Goal: Task Accomplishment & Management: Complete application form

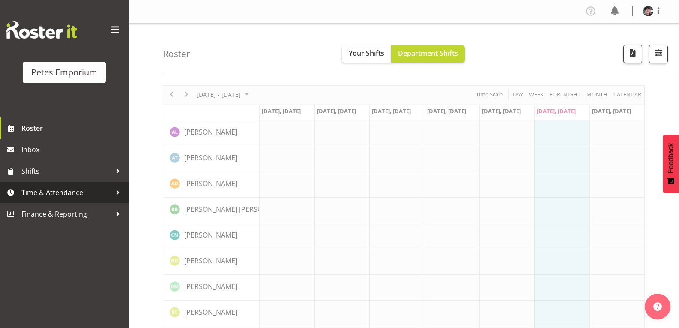
click at [82, 190] on span "Time & Attendance" at bounding box center [66, 192] width 90 height 13
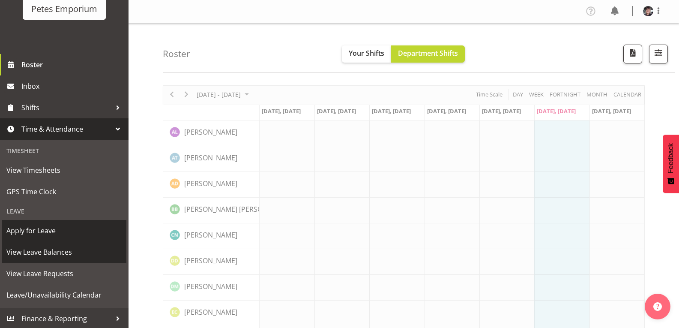
scroll to position [65, 0]
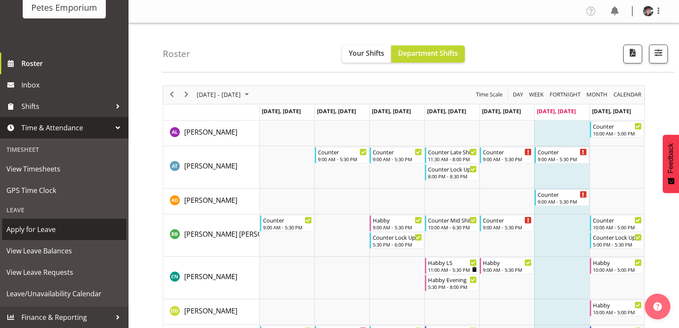
click at [45, 228] on span "Apply for Leave" at bounding box center [64, 229] width 116 height 13
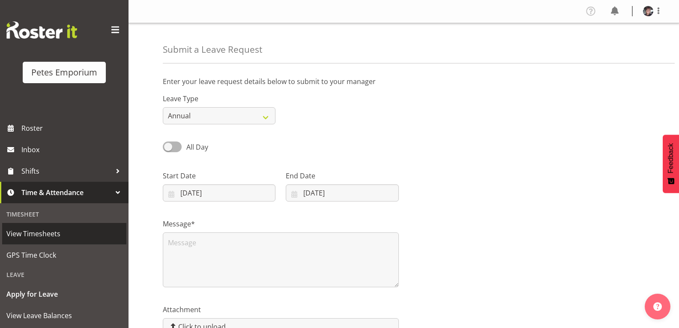
select select "9"
select select "2025"
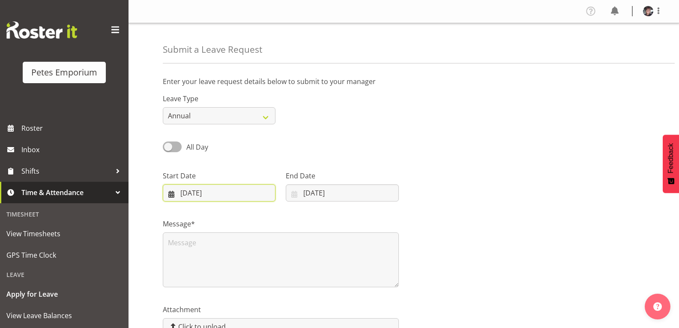
click at [253, 188] on input "04/10/2025" at bounding box center [219, 192] width 113 height 17
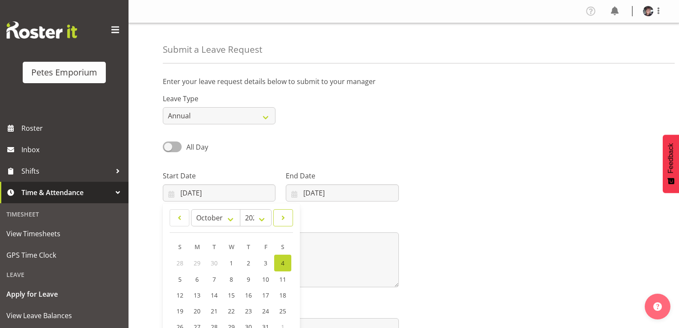
click at [284, 215] on span at bounding box center [283, 218] width 9 height 10
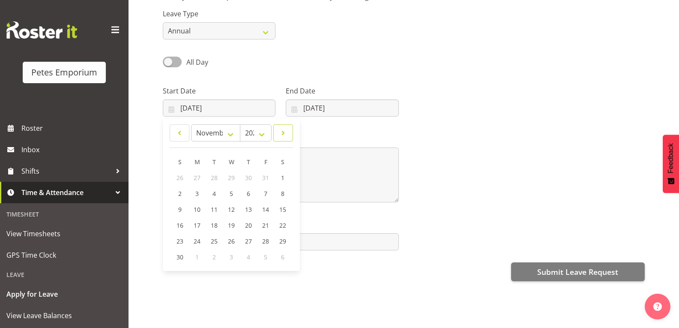
scroll to position [91, 0]
click at [283, 128] on span at bounding box center [283, 133] width 9 height 10
select select "11"
click at [264, 221] on span "26" at bounding box center [265, 225] width 7 height 8
type input "26/12/2025"
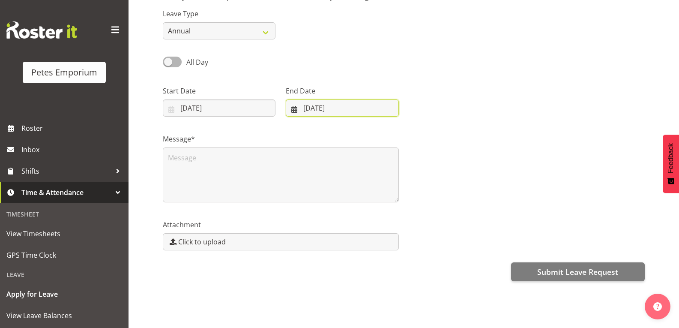
click at [336, 99] on input "04/10/2025" at bounding box center [342, 107] width 113 height 17
click at [406, 128] on span at bounding box center [405, 133] width 10 height 10
select select "0"
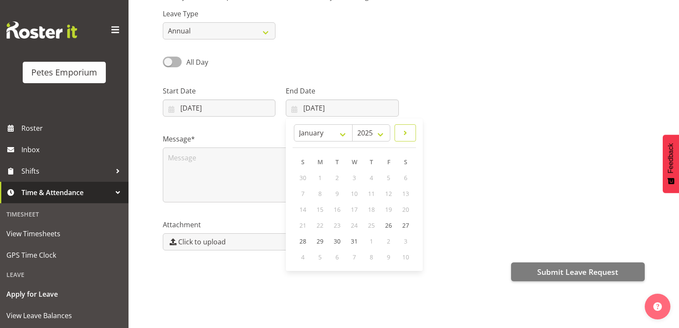
select select "2026"
click at [408, 174] on span "3" at bounding box center [405, 178] width 3 height 8
type input "03/01/2026"
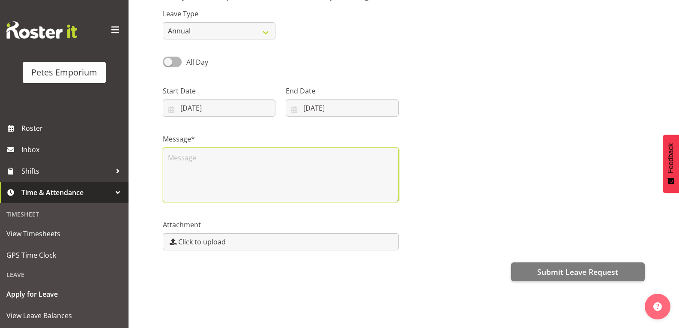
click at [174, 147] on textarea at bounding box center [281, 174] width 236 height 55
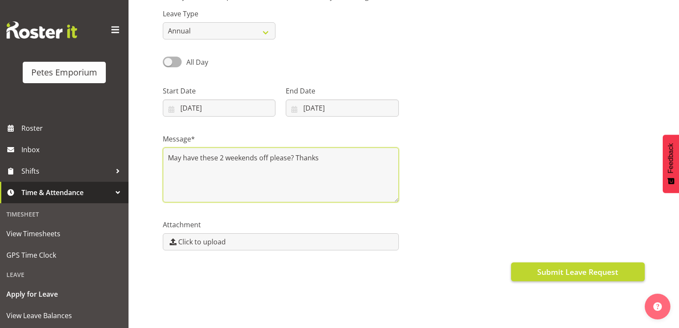
type textarea "May have these 2 weekends off please? Thanks"
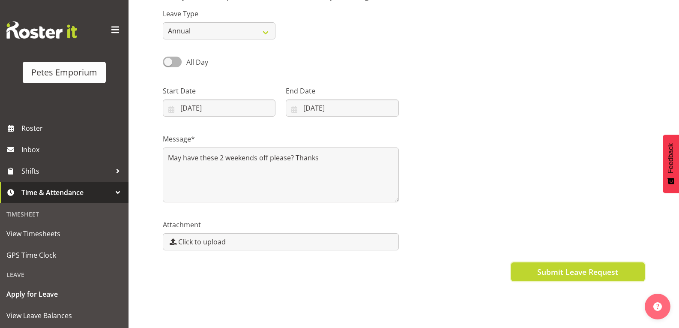
click at [565, 266] on span "Submit Leave Request" at bounding box center [577, 271] width 81 height 11
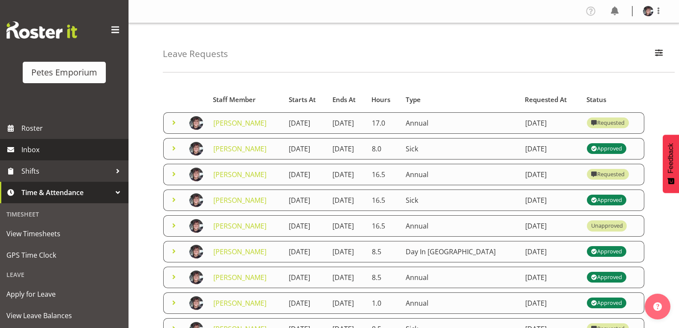
click at [42, 147] on span "Inbox" at bounding box center [72, 149] width 103 height 13
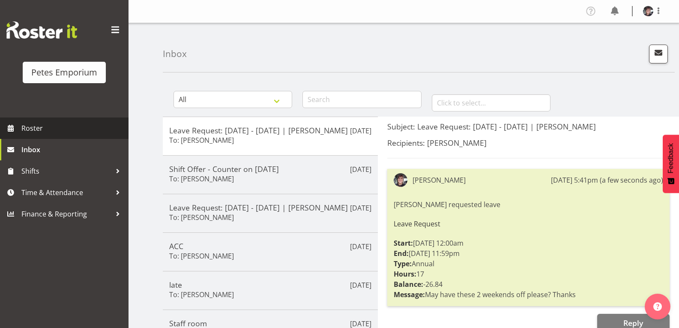
click at [90, 123] on span "Roster" at bounding box center [72, 128] width 103 height 13
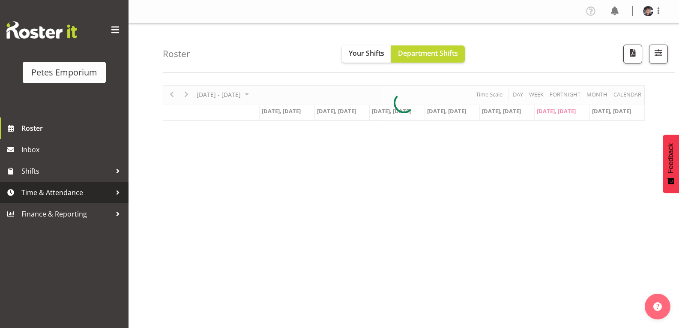
click at [99, 192] on span "Time & Attendance" at bounding box center [66, 192] width 90 height 13
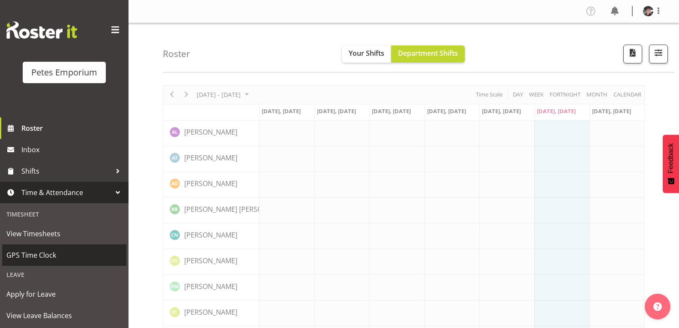
click at [56, 252] on span "GPS Time Clock" at bounding box center [64, 255] width 116 height 13
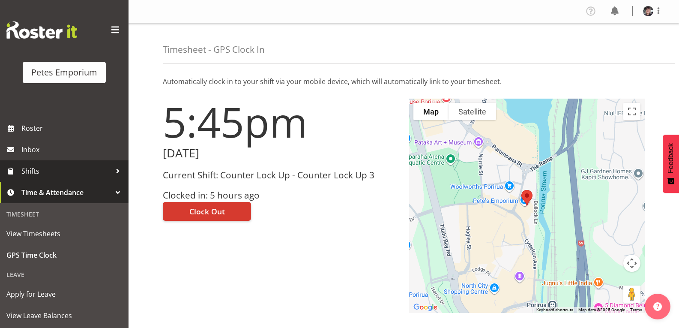
click at [111, 166] on div at bounding box center [117, 171] width 13 height 13
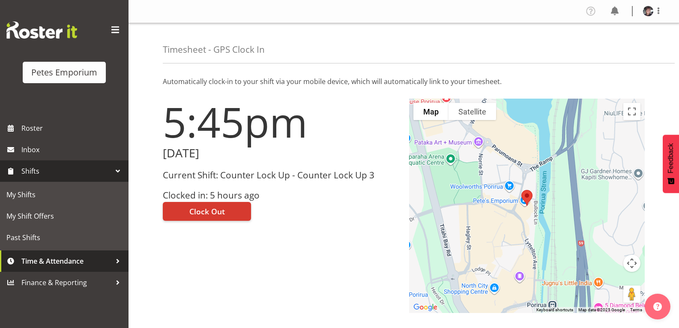
click at [116, 258] on div at bounding box center [117, 261] width 13 height 13
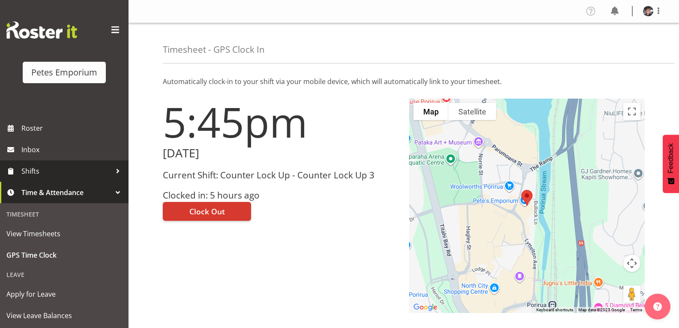
click at [111, 168] on div at bounding box center [117, 171] width 13 height 13
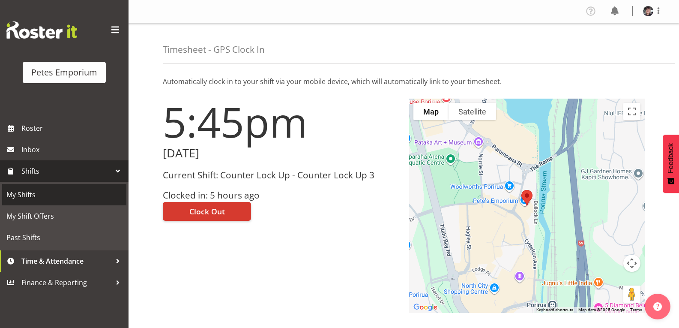
click at [26, 194] on span "My Shifts" at bounding box center [64, 194] width 116 height 13
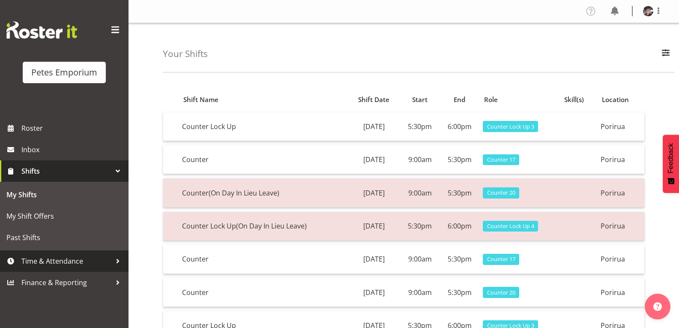
click at [84, 260] on span "Time & Attendance" at bounding box center [66, 261] width 90 height 13
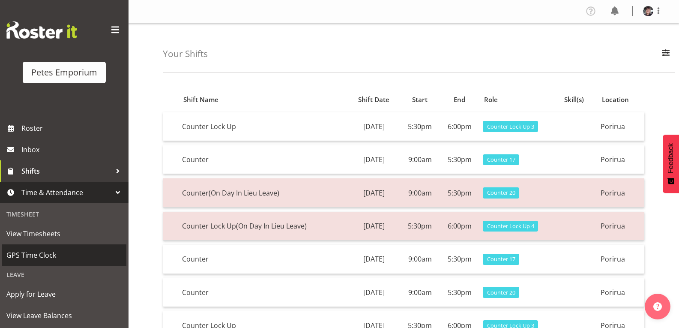
click at [95, 256] on span "GPS Time Clock" at bounding box center [64, 255] width 116 height 13
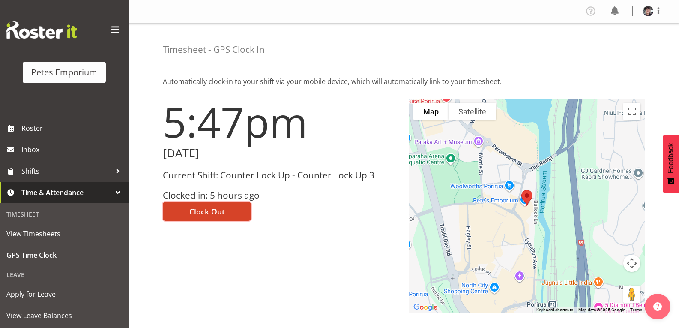
click at [227, 210] on button "Clock Out" at bounding box center [207, 211] width 88 height 19
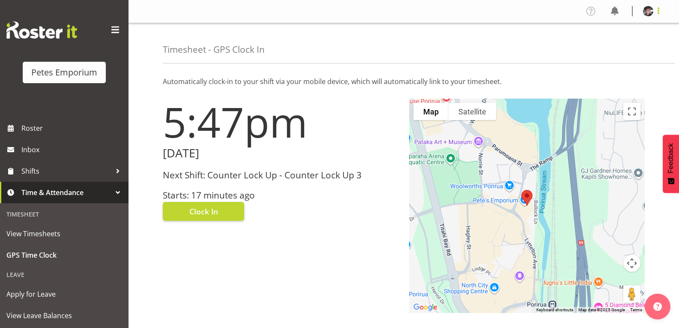
click at [659, 12] on span at bounding box center [658, 11] width 10 height 10
click at [621, 46] on link "Log Out" at bounding box center [622, 44] width 82 height 15
